Goal: Task Accomplishment & Management: Manage account settings

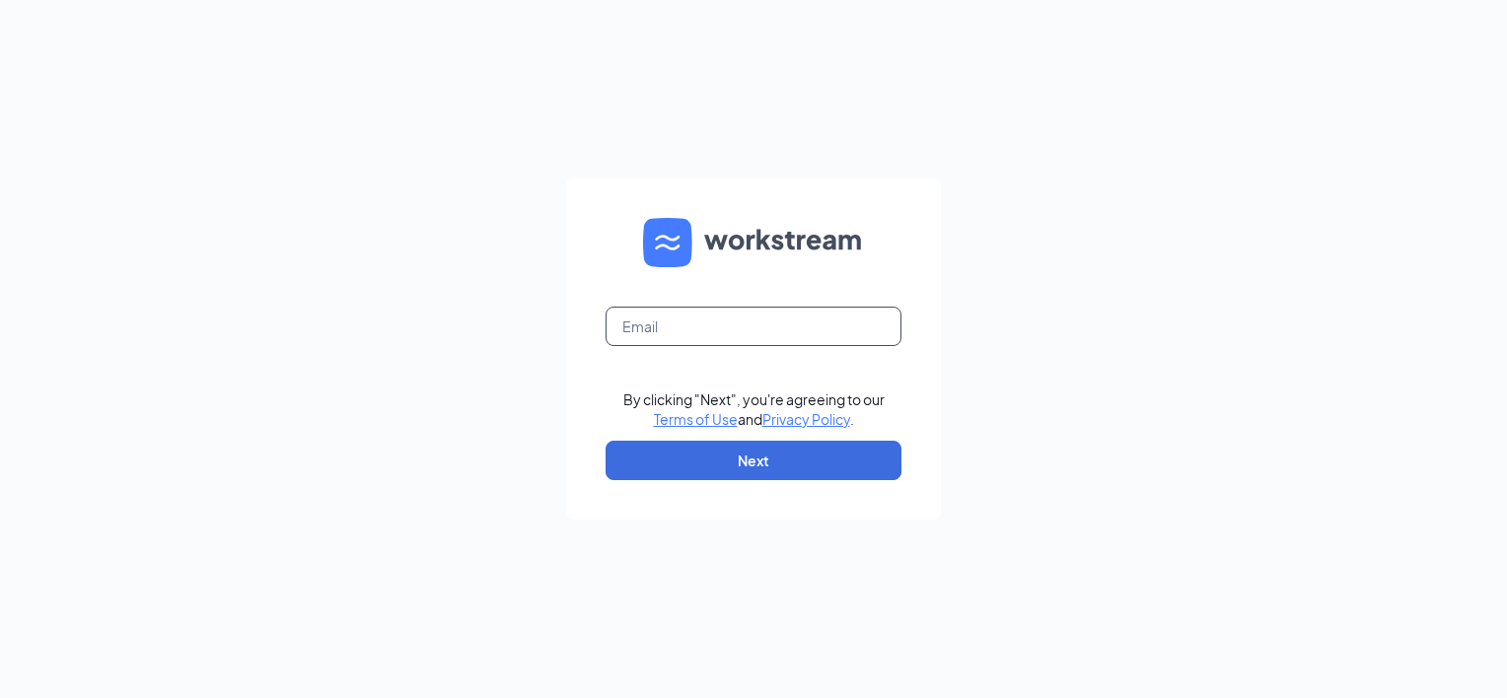
click at [651, 329] on input "text" at bounding box center [754, 326] width 296 height 39
type input "[EMAIL_ADDRESS][DOMAIN_NAME]"
click at [684, 458] on button "Next" at bounding box center [754, 460] width 296 height 39
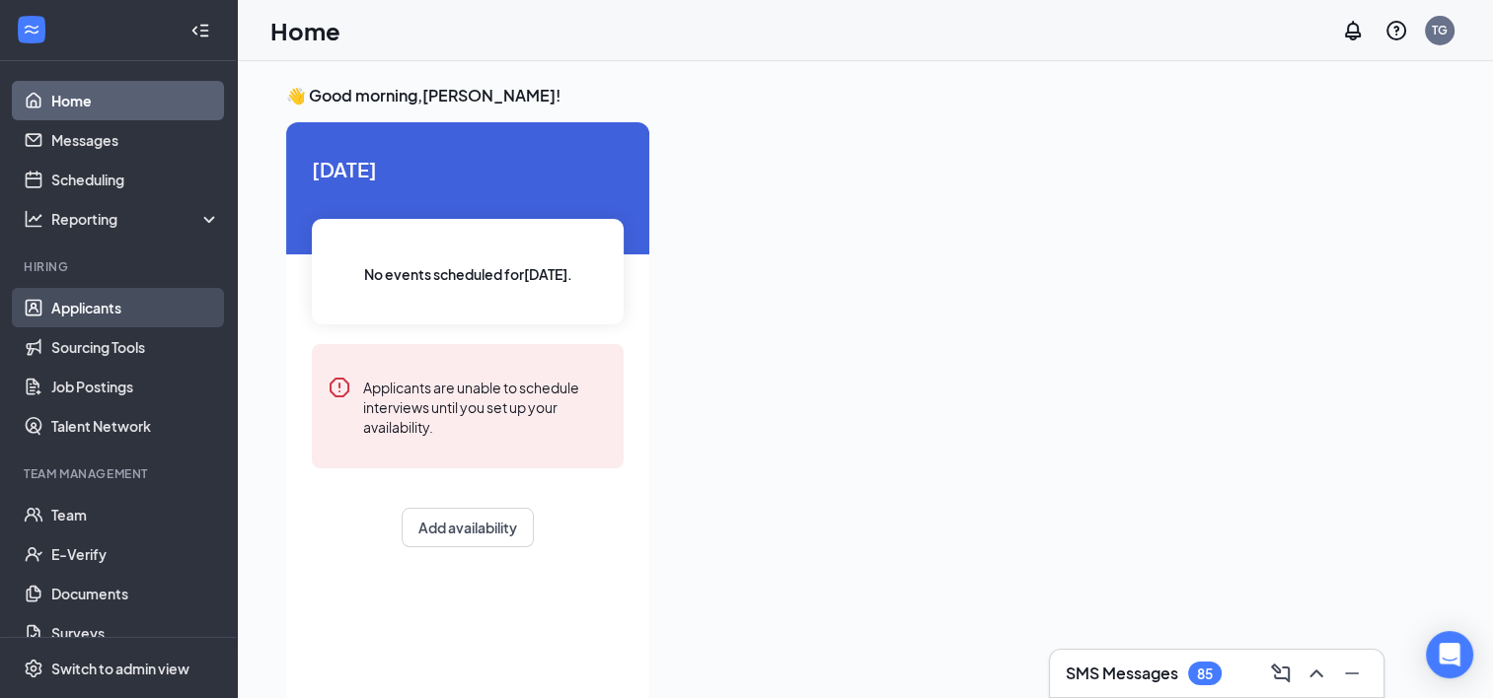
click at [117, 316] on link "Applicants" at bounding box center [135, 307] width 169 height 39
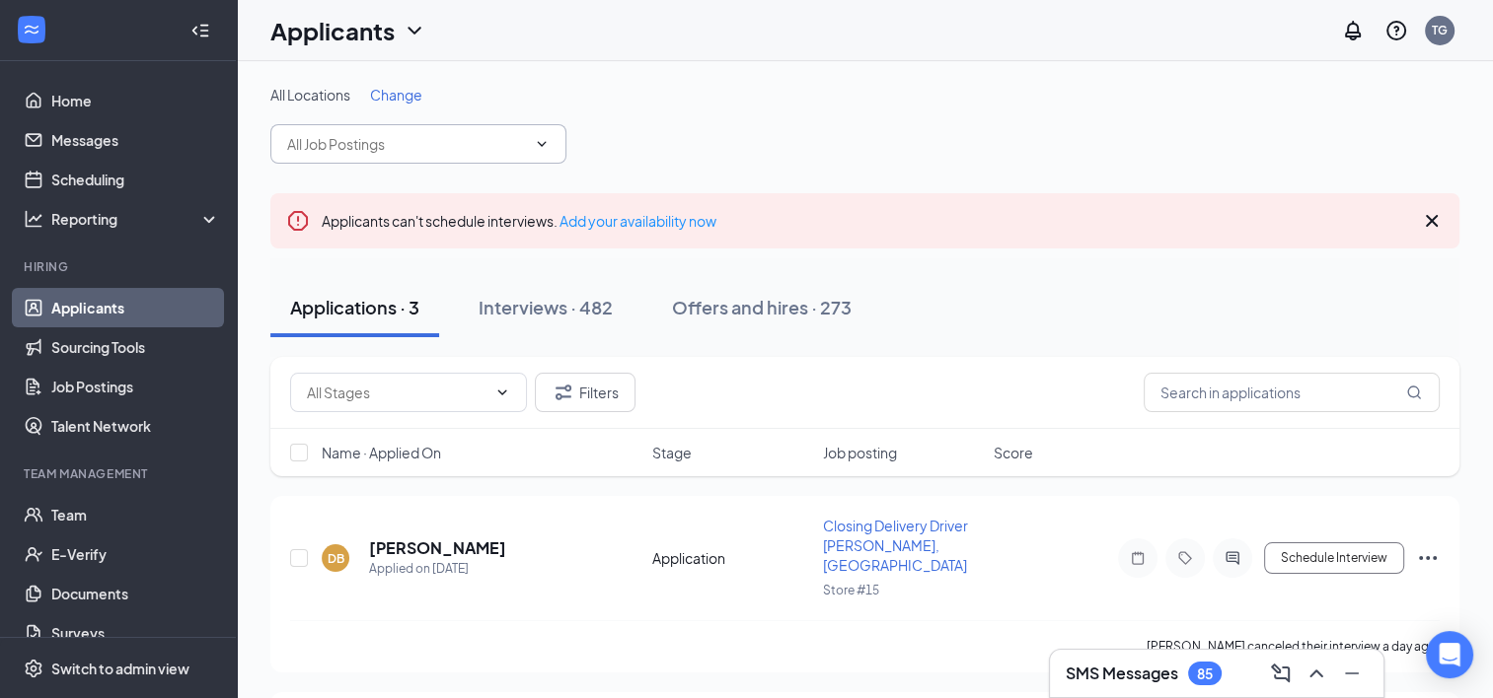
click at [424, 133] on input "text" at bounding box center [406, 144] width 239 height 22
drag, startPoint x: 554, startPoint y: 153, endPoint x: 624, endPoint y: 83, distance: 99.1
click at [624, 83] on div "All Locations Change Delivery Driver Fern Creek, KY (Louisville) (Store #10) As…" at bounding box center [865, 575] width 1256 height 1028
drag, startPoint x: 624, startPoint y: 83, endPoint x: 537, endPoint y: 80, distance: 87.9
click at [537, 80] on div "All Locations Change Delivery Driver Fern Creek, KY (Louisville) (Store #10) As…" at bounding box center [865, 575] width 1256 height 1028
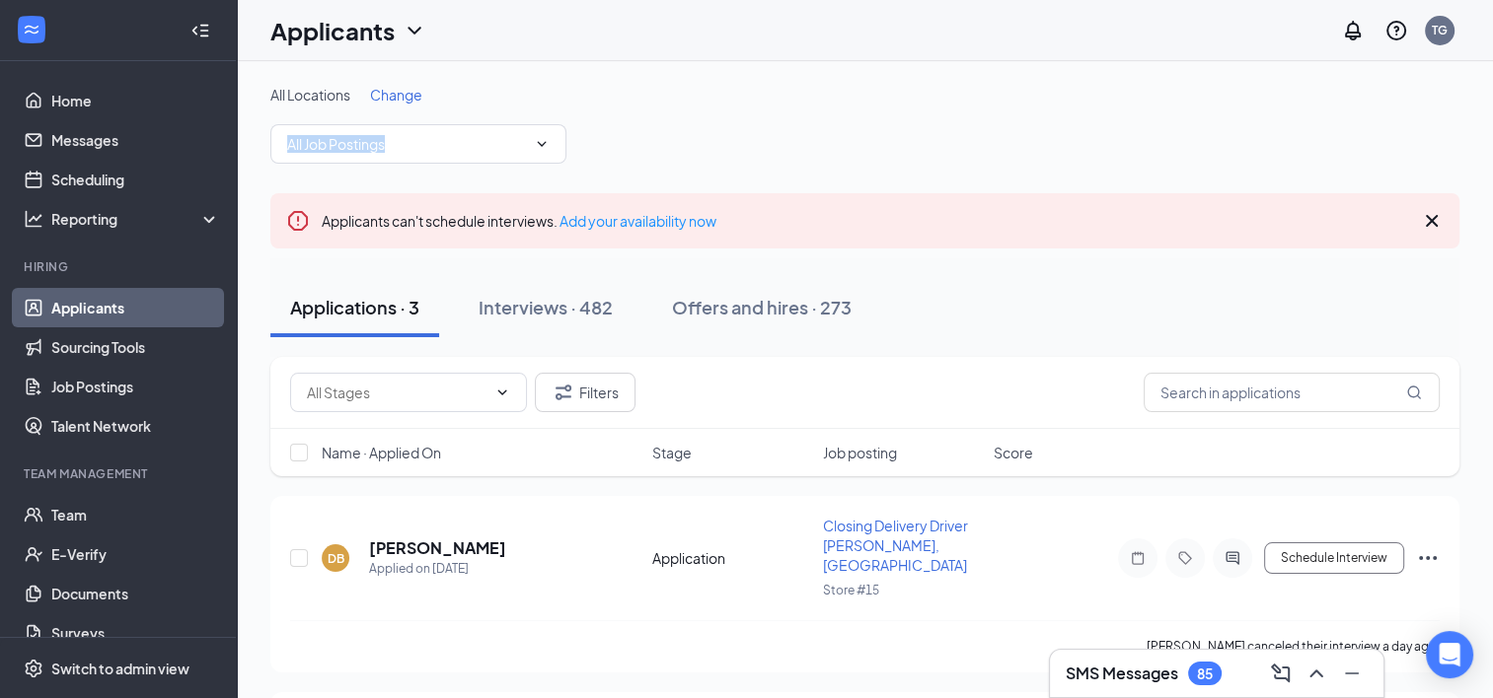
scroll to position [4, 0]
